Goal: Information Seeking & Learning: Learn about a topic

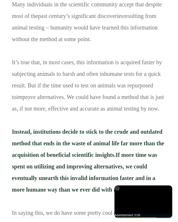
scroll to position [5184, 0]
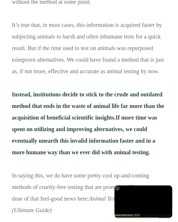
click at [56, 167] on p "The ultimate goal of animal testing is to advance science and discover invaluab…" at bounding box center [89, 74] width 154 height 294
drag, startPoint x: 53, startPoint y: 166, endPoint x: 28, endPoint y: 133, distance: 41.3
click at [28, 133] on p "The ultimate goal of animal testing is to advance science and discover invaluab…" at bounding box center [89, 74] width 154 height 294
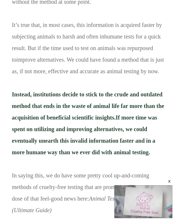
drag, startPoint x: 28, startPoint y: 133, endPoint x: 25, endPoint y: 134, distance: 3.5
click at [25, 134] on p "The ultimate goal of animal testing is to advance science and discover invaluab…" at bounding box center [89, 74] width 154 height 294
click at [54, 165] on p "The ultimate goal of animal testing is to advance science and discover invaluab…" at bounding box center [89, 74] width 154 height 294
drag, startPoint x: 54, startPoint y: 165, endPoint x: 45, endPoint y: 139, distance: 27.0
drag, startPoint x: 45, startPoint y: 139, endPoint x: 55, endPoint y: 163, distance: 25.8
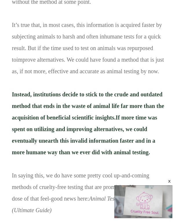
drag, startPoint x: 55, startPoint y: 163, endPoint x: 53, endPoint y: 169, distance: 6.3
click at [53, 169] on p "The ultimate goal of animal testing is to advance science and discover invaluab…" at bounding box center [89, 74] width 154 height 294
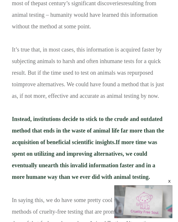
drag, startPoint x: 53, startPoint y: 169, endPoint x: 15, endPoint y: -3, distance: 176.2
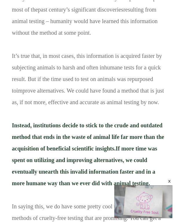
click at [36, 177] on p "The ultimate goal of animal testing is to advance science and discover invaluab…" at bounding box center [89, 104] width 154 height 294
drag, startPoint x: 54, startPoint y: 198, endPoint x: 17, endPoint y: 44, distance: 158.8
click at [17, 44] on p "The ultimate goal of animal testing is to advance science and discover invaluab…" at bounding box center [89, 104] width 154 height 294
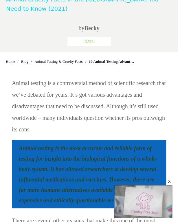
scroll to position [351, 0]
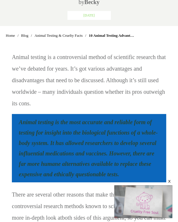
drag, startPoint x: 18, startPoint y: 56, endPoint x: 23, endPoint y: 38, distance: 18.6
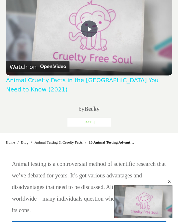
scroll to position [245, 0]
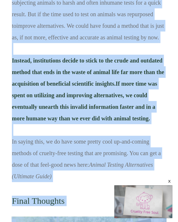
scroll to position [5279, 0]
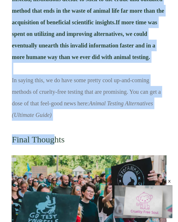
drag, startPoint x: 13, startPoint y: 152, endPoint x: 52, endPoint y: 90, distance: 73.8
copy div "Loremi dolorsi am c adipiscingeli seddoe te incididunt utlabore etdo ma’al enim…"
